Goal: Task Accomplishment & Management: Complete application form

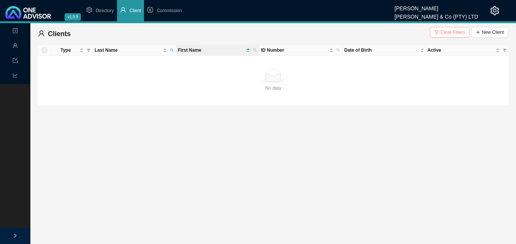
click at [445, 32] on span "Clear Filters" at bounding box center [453, 33] width 25 height 8
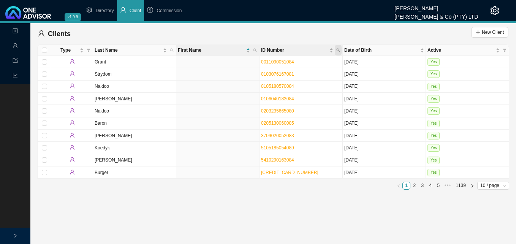
click at [337, 51] on icon "search" at bounding box center [338, 50] width 3 height 3
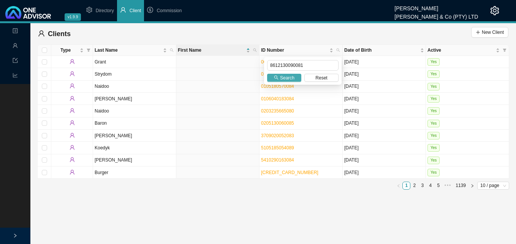
type input "8612130090081"
click at [288, 77] on span "Search" at bounding box center [287, 78] width 14 height 8
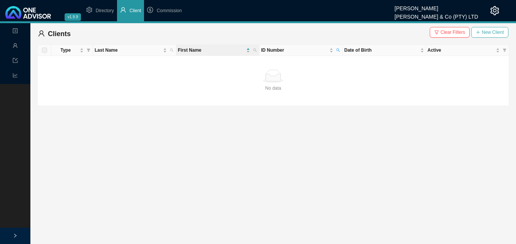
click at [488, 33] on span "New Client" at bounding box center [493, 33] width 22 height 8
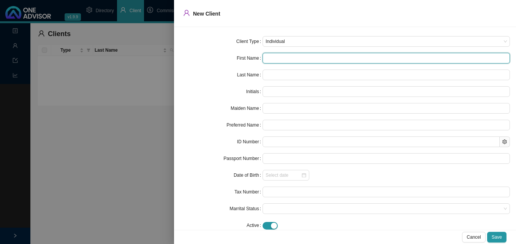
click at [290, 59] on input "text" at bounding box center [387, 58] width 248 height 11
type input "a"
type input "A"
type input "a"
type input "am"
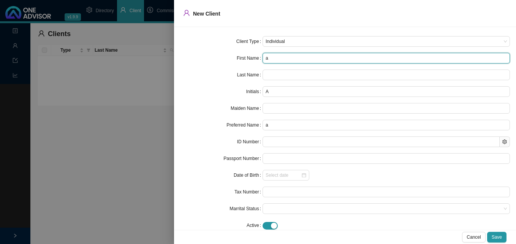
type input "am"
type input "[PERSON_NAME]"
type input "am"
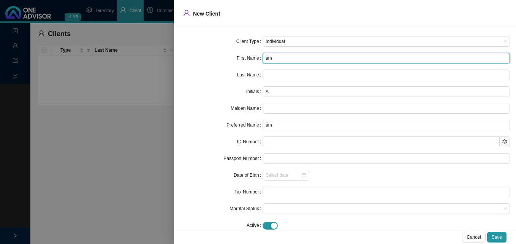
type input "a"
type input "A"
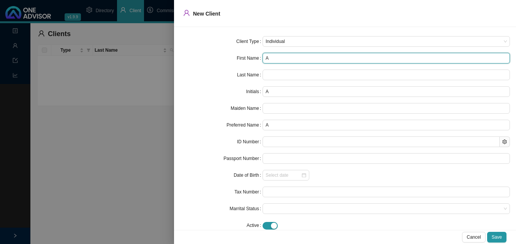
type input "Am"
type input "[PERSON_NAME]"
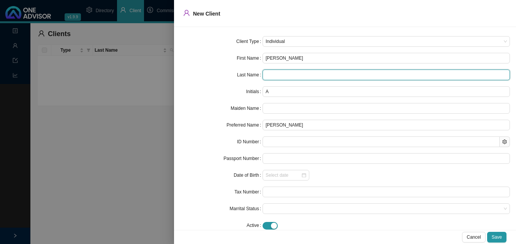
click at [280, 74] on input "text" at bounding box center [387, 75] width 248 height 11
drag, startPoint x: 281, startPoint y: 75, endPoint x: 242, endPoint y: 70, distance: 39.0
click at [242, 70] on div "Last Name [PERSON_NAME]" at bounding box center [345, 75] width 330 height 11
type input "[PERSON_NAME]"
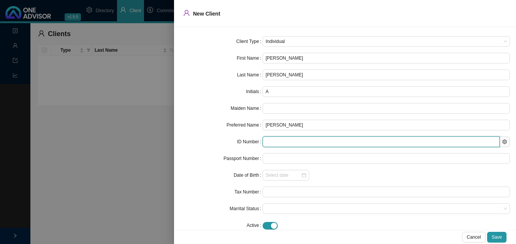
click at [274, 143] on input "text" at bounding box center [381, 142] width 237 height 11
paste input "8612130090081"
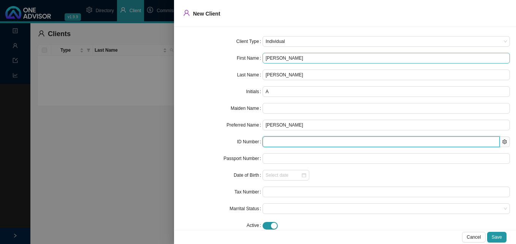
type input "8612130090081"
type input "[DATE]"
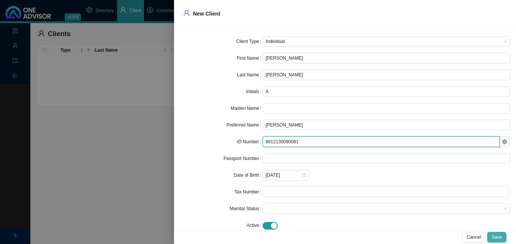
type input "8612130090081"
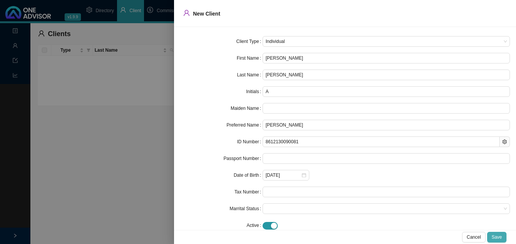
click at [504, 239] on button "Save" at bounding box center [497, 237] width 19 height 11
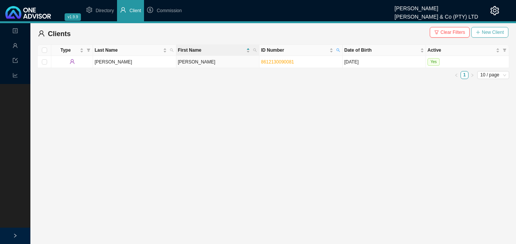
click at [480, 31] on icon "plus" at bounding box center [478, 32] width 5 height 5
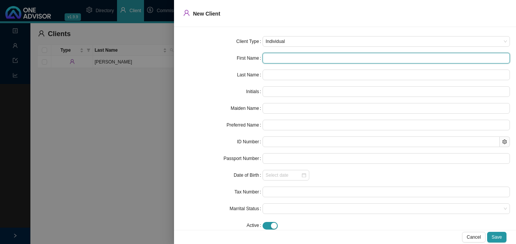
click at [268, 59] on input "text" at bounding box center [387, 58] width 248 height 11
paste input "[PERSON_NAME]"
type input "[PERSON_NAME]"
type input "DG"
type input "[PERSON_NAME]"
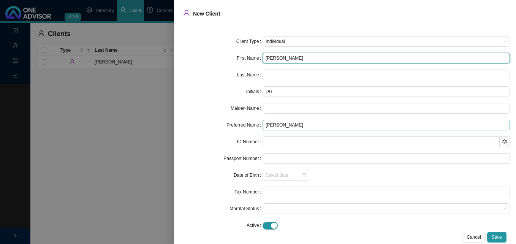
type input "[PERSON_NAME]"
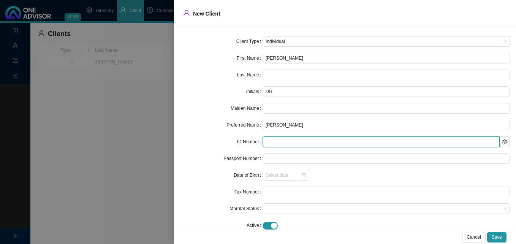
click at [278, 141] on input "text" at bounding box center [381, 142] width 237 height 11
paste input "[CREDIT_CARD_NUMBER]"
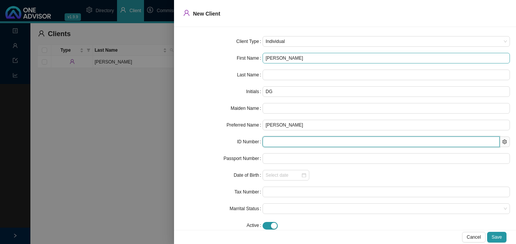
type input "[CREDIT_CARD_NUMBER]"
type input "[DATE]"
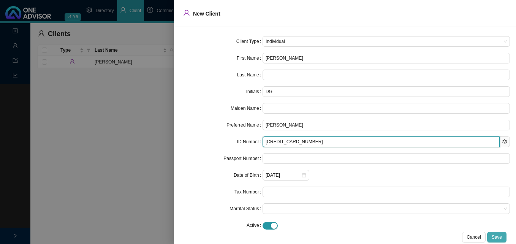
type input "[CREDIT_CARD_NUMBER]"
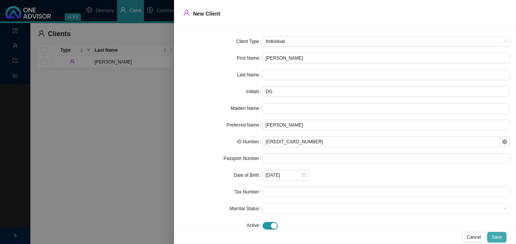
click at [496, 233] on button "Save" at bounding box center [497, 237] width 19 height 11
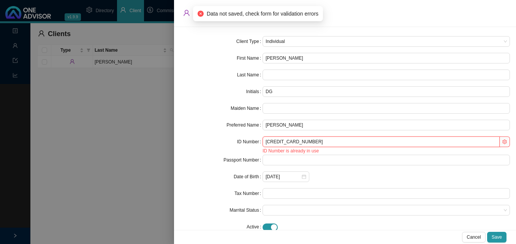
click at [295, 142] on input "[CREDIT_CARD_NUMBER]" at bounding box center [381, 142] width 237 height 11
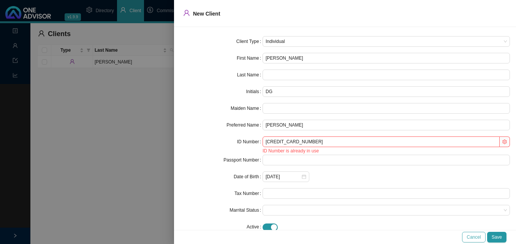
click at [478, 237] on span "Cancel" at bounding box center [474, 237] width 14 height 8
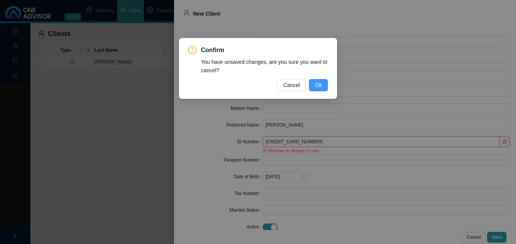
click at [321, 85] on span "Ok" at bounding box center [318, 85] width 7 height 8
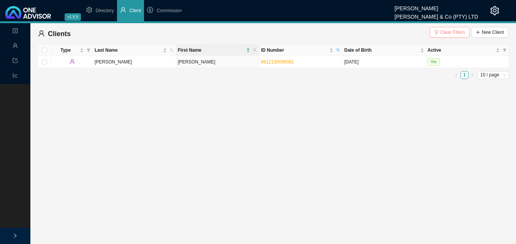
click at [445, 31] on span "Clear Filters" at bounding box center [453, 33] width 25 height 8
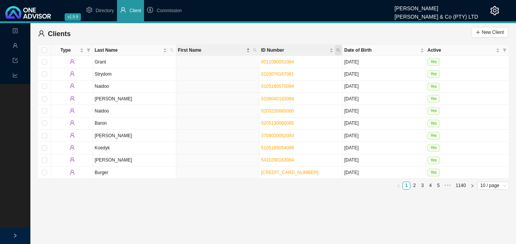
click at [339, 51] on icon "search" at bounding box center [339, 50] width 4 height 4
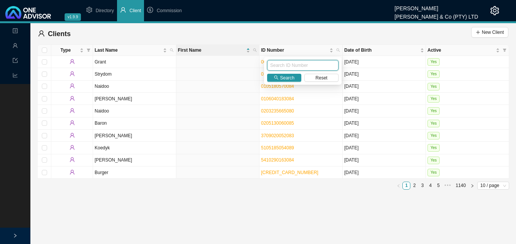
paste input "[CREDIT_CARD_NUMBER]"
type input "[CREDIT_CARD_NUMBER]"
click at [286, 78] on span "Search" at bounding box center [287, 78] width 14 height 8
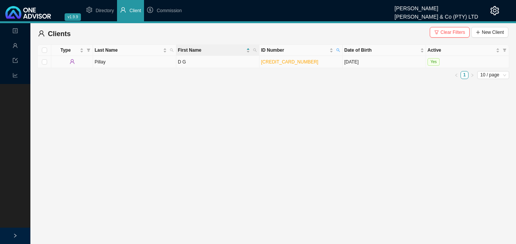
click at [217, 66] on td "D G" at bounding box center [217, 62] width 83 height 12
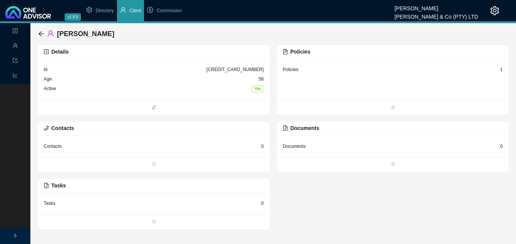
click at [229, 55] on div "Details" at bounding box center [154, 52] width 220 height 9
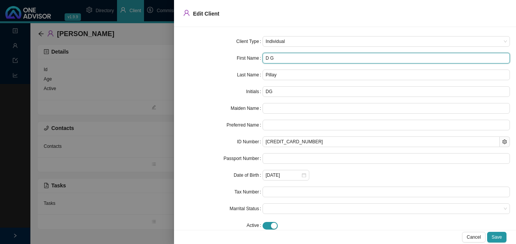
drag, startPoint x: 277, startPoint y: 59, endPoint x: 262, endPoint y: 59, distance: 15.6
click at [263, 59] on input "D G" at bounding box center [387, 58] width 248 height 11
paste input "evendran"
type input "[PERSON_NAME]"
type input "D"
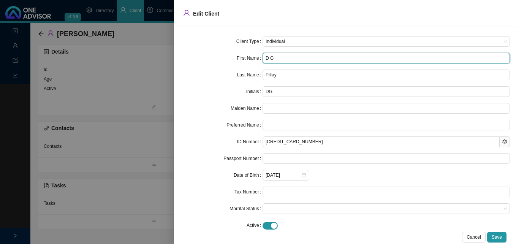
type input "[PERSON_NAME]"
paste input "Govindasamy"
type input "[PERSON_NAME]"
type input "DG"
type input "[PERSON_NAME]"
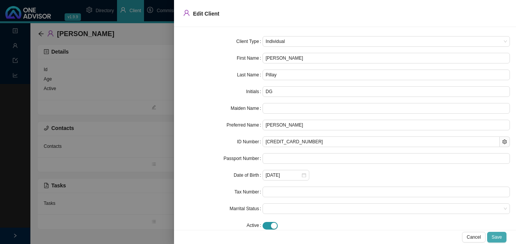
click at [500, 237] on span "Save" at bounding box center [497, 237] width 10 height 8
